Goal: Information Seeking & Learning: Learn about a topic

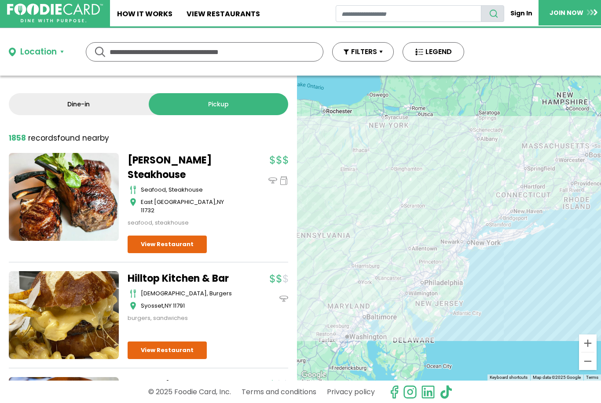
click at [96, 107] on link "Dine-in" at bounding box center [79, 104] width 140 height 22
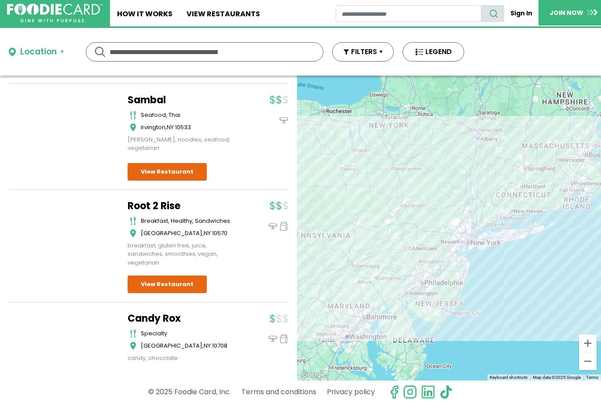
scroll to position [10182, 0]
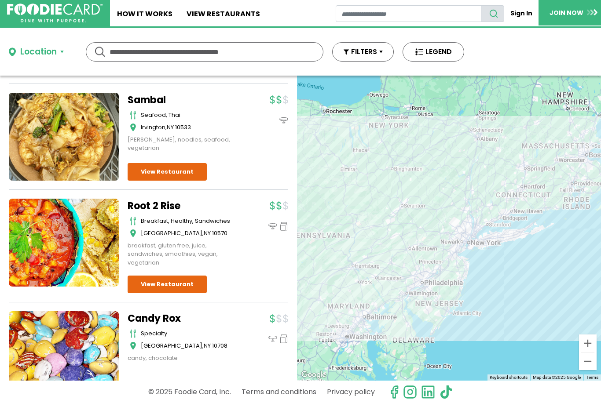
click at [63, 49] on button "Location" at bounding box center [36, 52] width 55 height 13
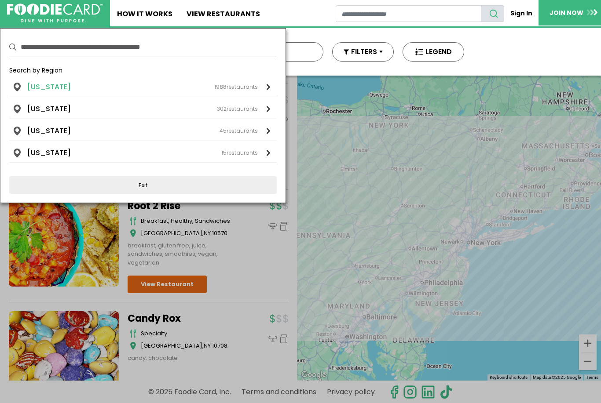
click at [63, 88] on div "New York 1988 restaurants" at bounding box center [142, 87] width 230 height 11
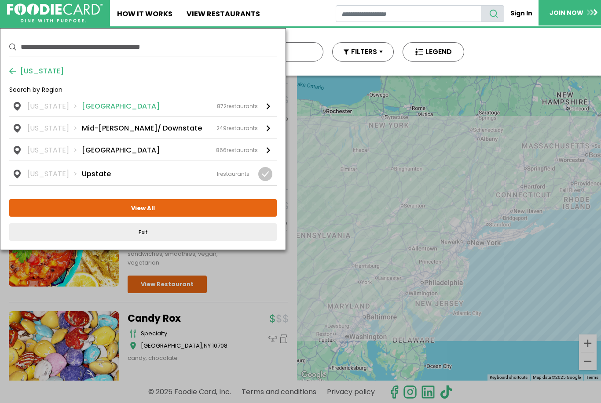
click at [240, 103] on div "872 restaurants" at bounding box center [237, 106] width 41 height 8
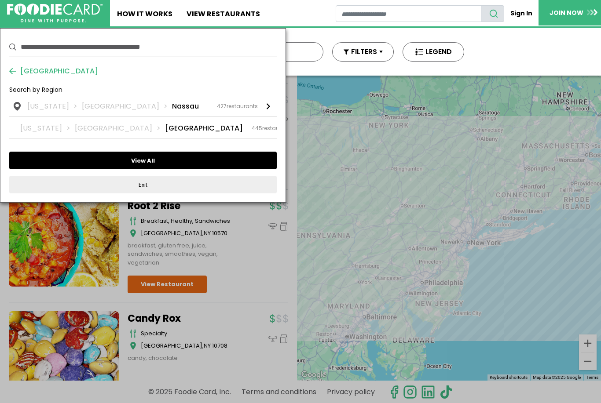
click at [158, 162] on button "View All" at bounding box center [142, 161] width 267 height 18
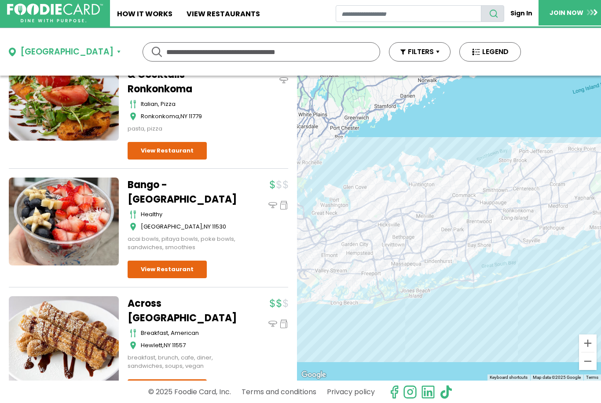
scroll to position [18263, 0]
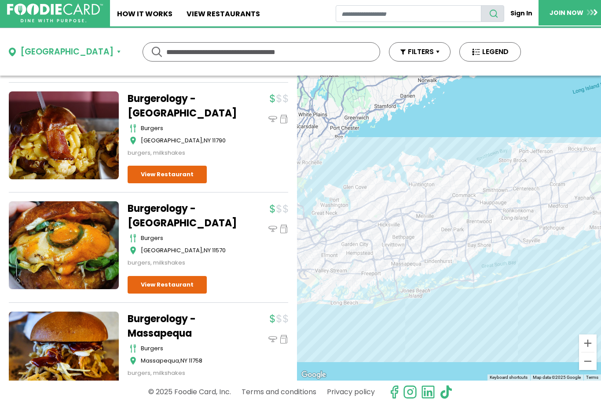
scroll to position [23307, 0]
click at [173, 55] on input "text" at bounding box center [261, 52] width 190 height 18
type input "**********"
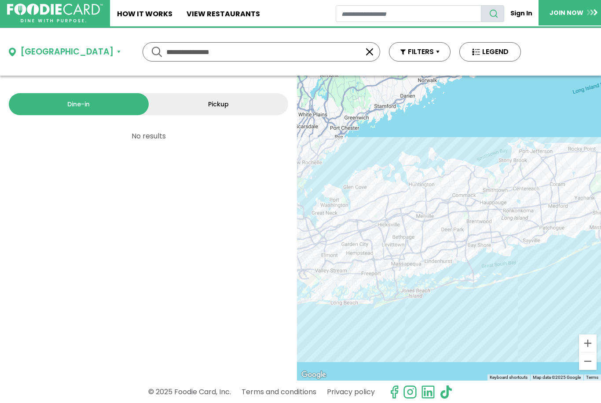
scroll to position [0, 0]
click at [216, 18] on link "View restaurants" at bounding box center [222, 13] width 87 height 26
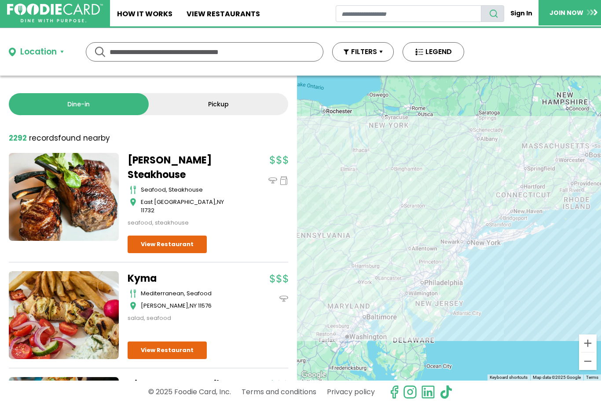
click at [201, 50] on input "text" at bounding box center [204, 52] width 190 height 18
type input "*******"
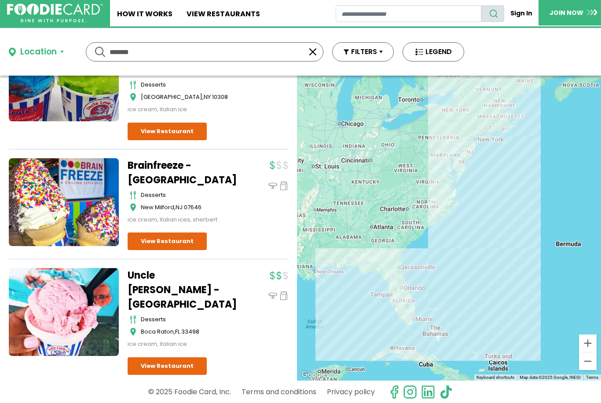
scroll to position [5597, 0]
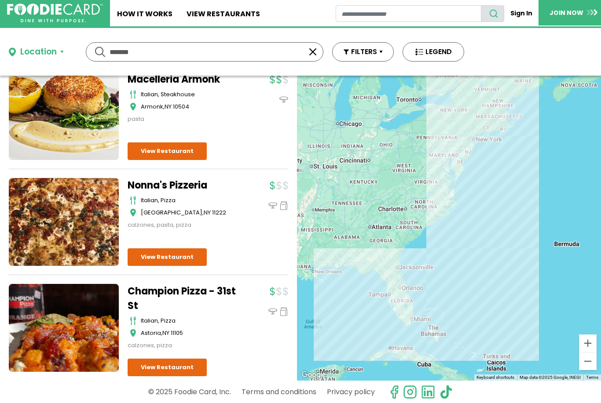
scroll to position [18396, 0]
